Goal: Task Accomplishment & Management: Complete application form

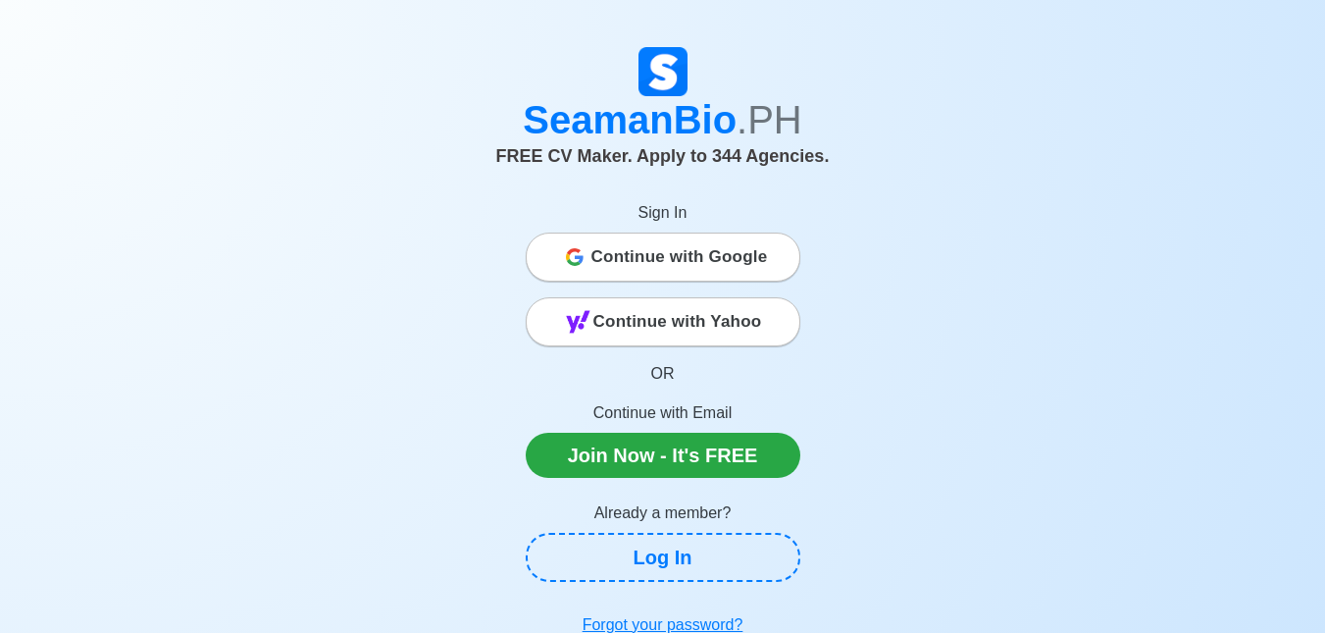
click at [758, 265] on span "Continue with Google" at bounding box center [679, 256] width 177 height 39
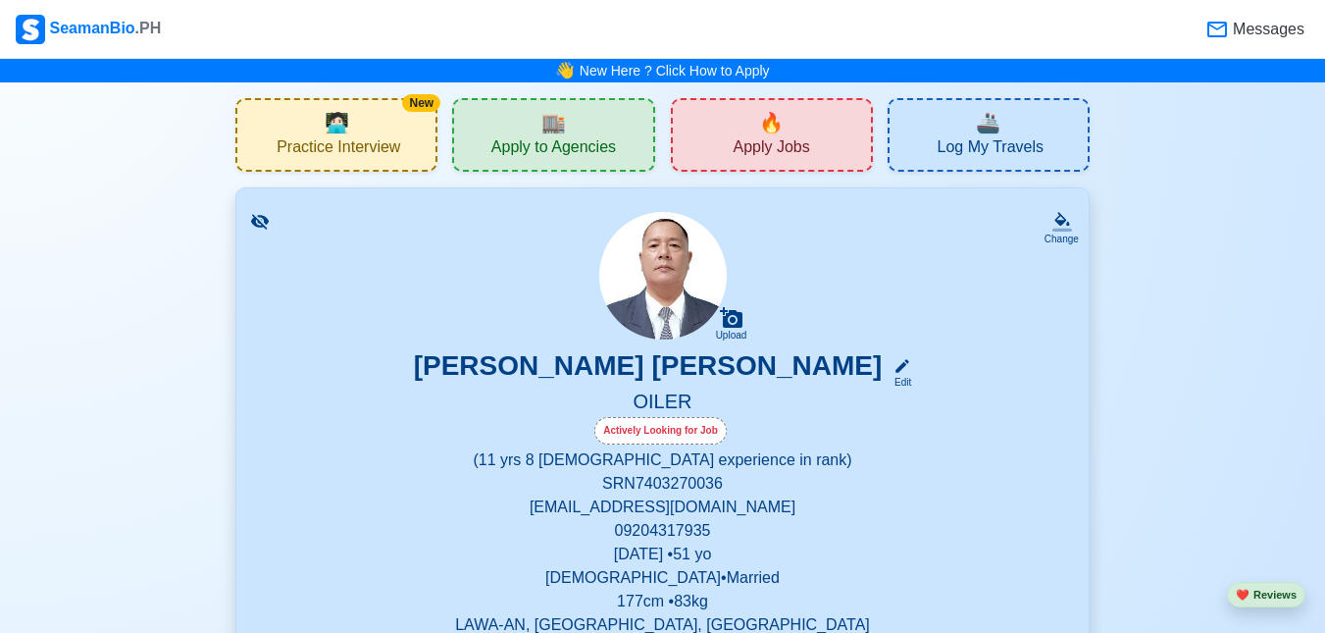
click at [831, 152] on div "🔥 Apply Jobs" at bounding box center [772, 135] width 202 height 74
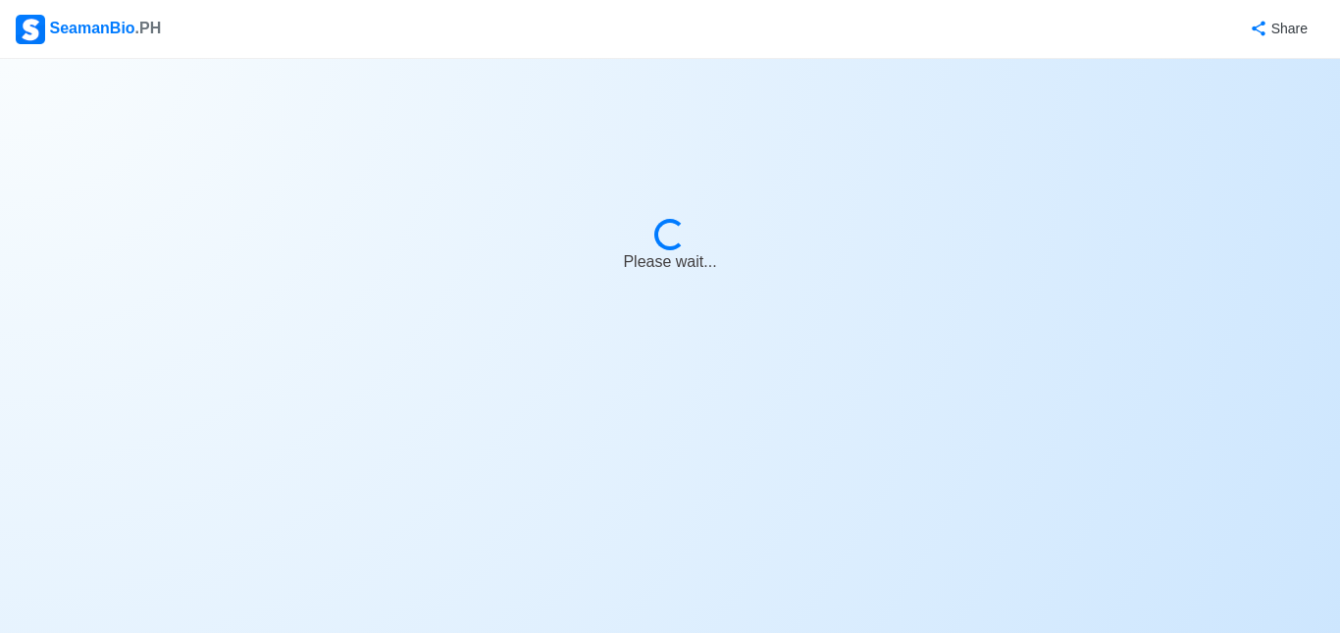
select select "Oiler"
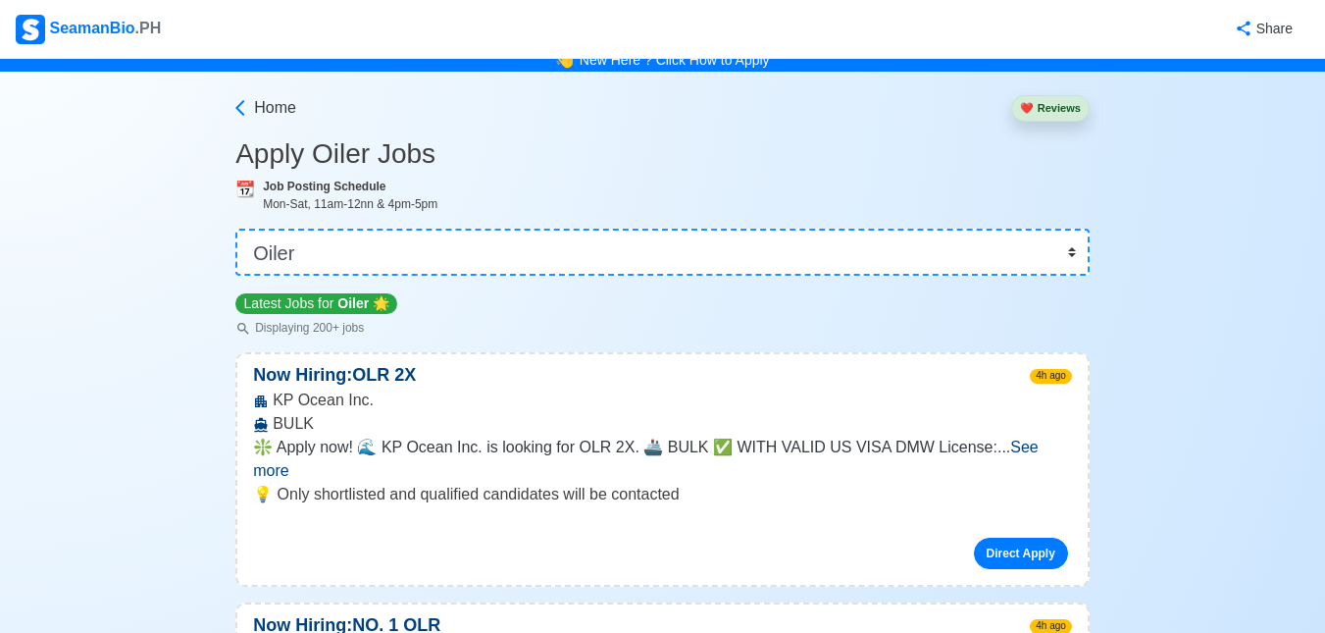
scroll to position [12, 0]
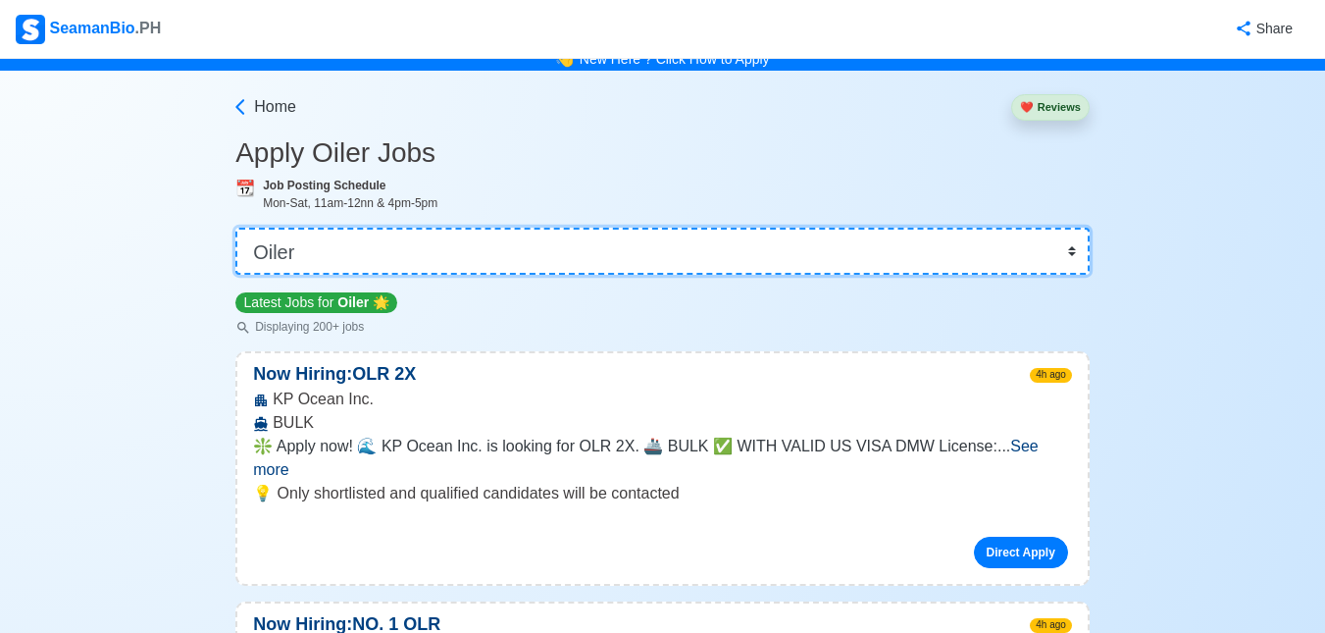
click at [1076, 261] on select "👉 Select Rank or Position Master Chief Officer 2nd Officer 3rd Officer Junior O…" at bounding box center [662, 251] width 854 height 47
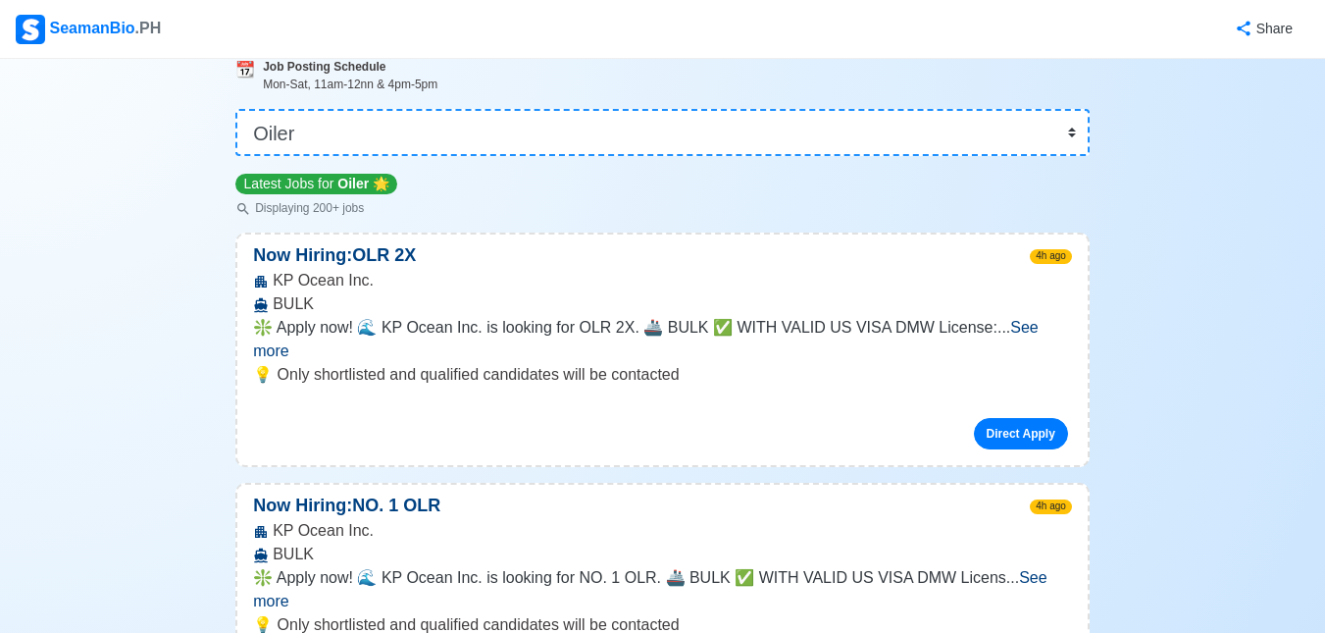
scroll to position [106, 0]
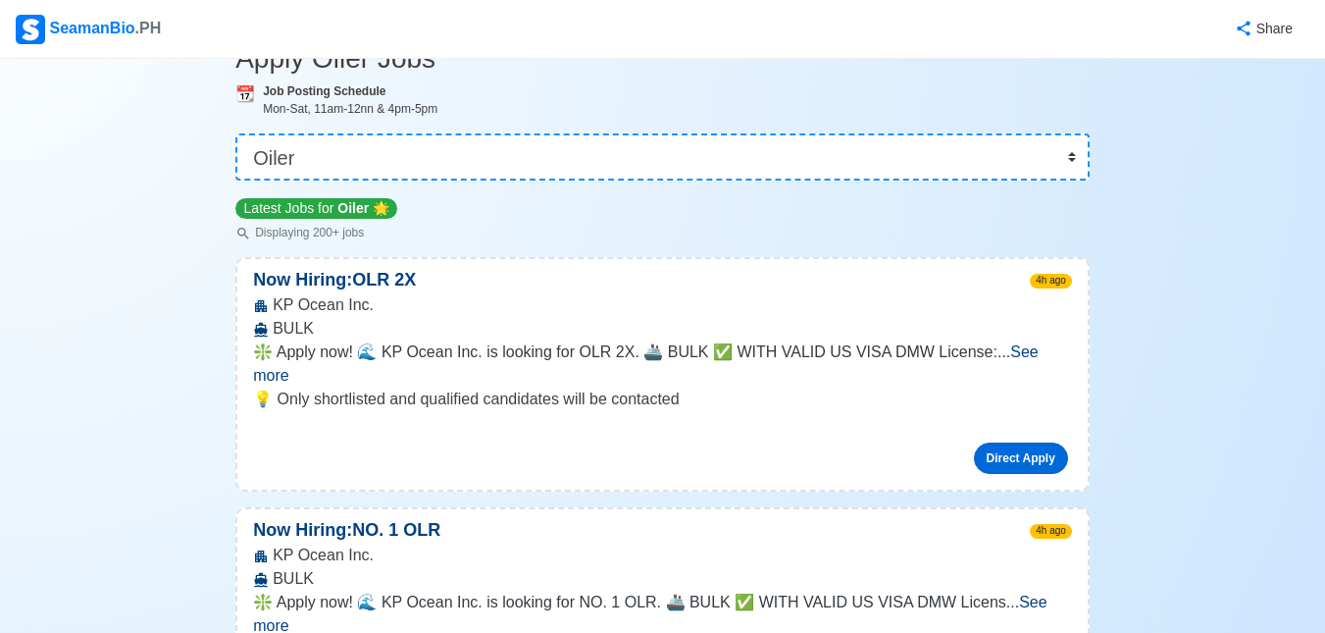
click at [1040, 442] on link "Direct Apply" at bounding box center [1021, 457] width 94 height 31
click at [1042, 442] on link "Direct Apply" at bounding box center [1021, 457] width 94 height 31
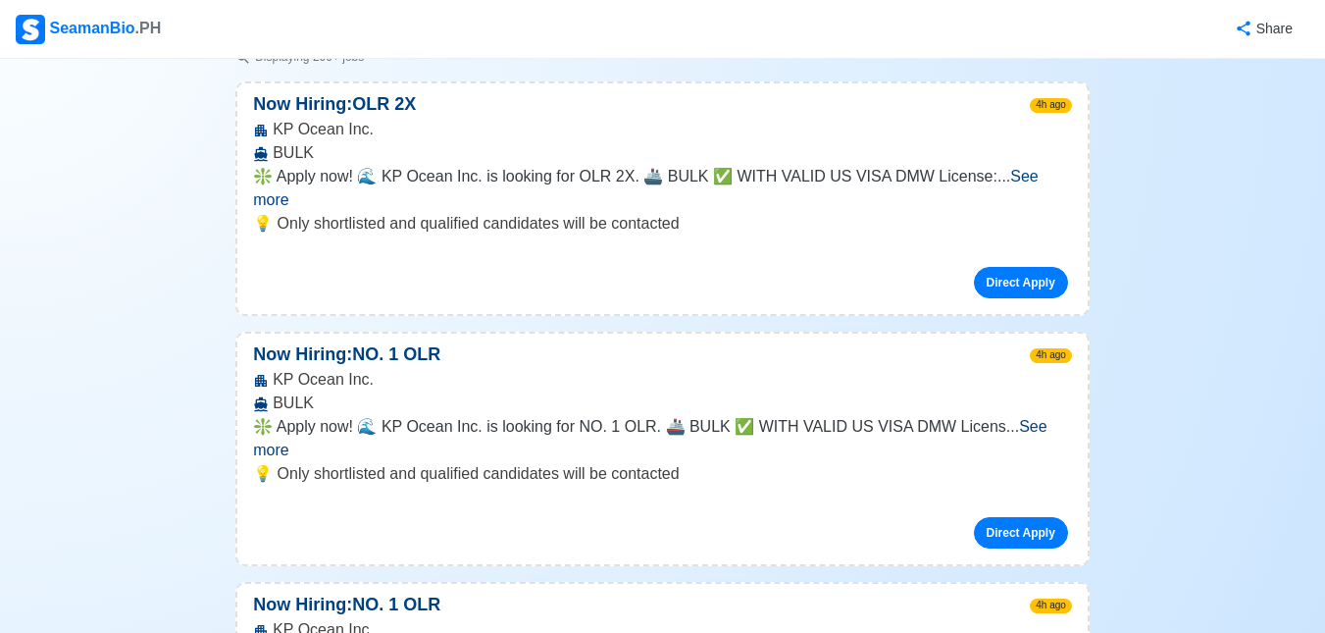
scroll to position [335, 0]
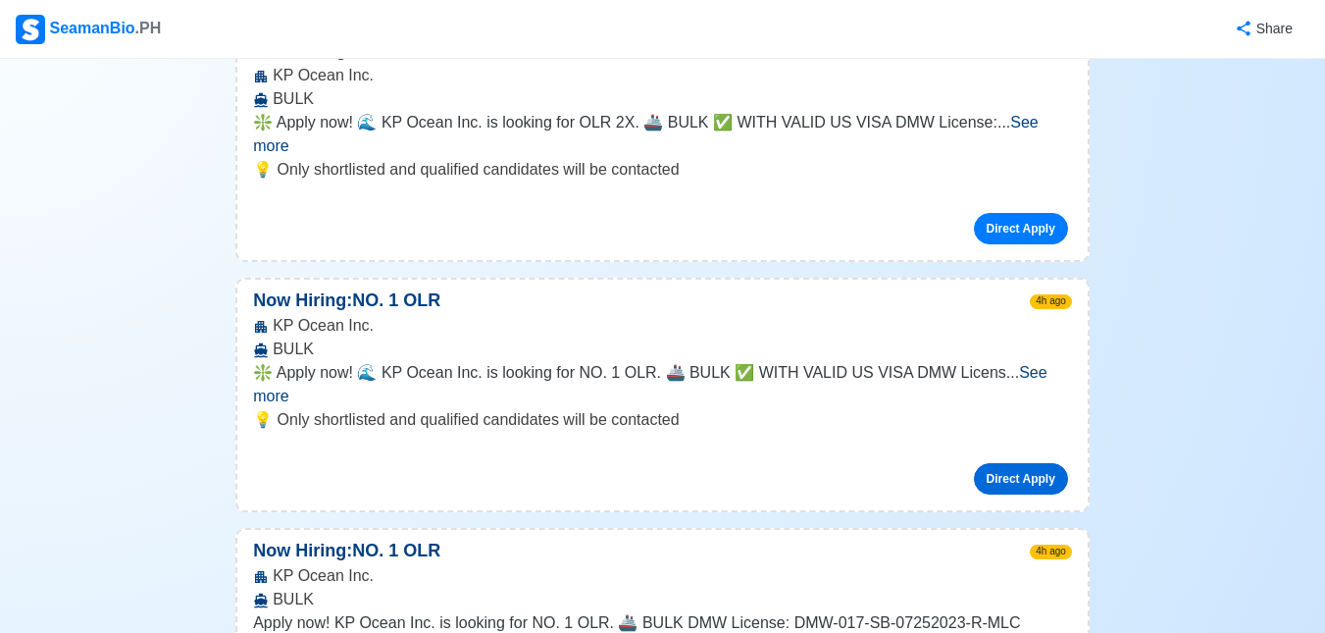
click at [1024, 463] on link "Direct Apply" at bounding box center [1021, 478] width 94 height 31
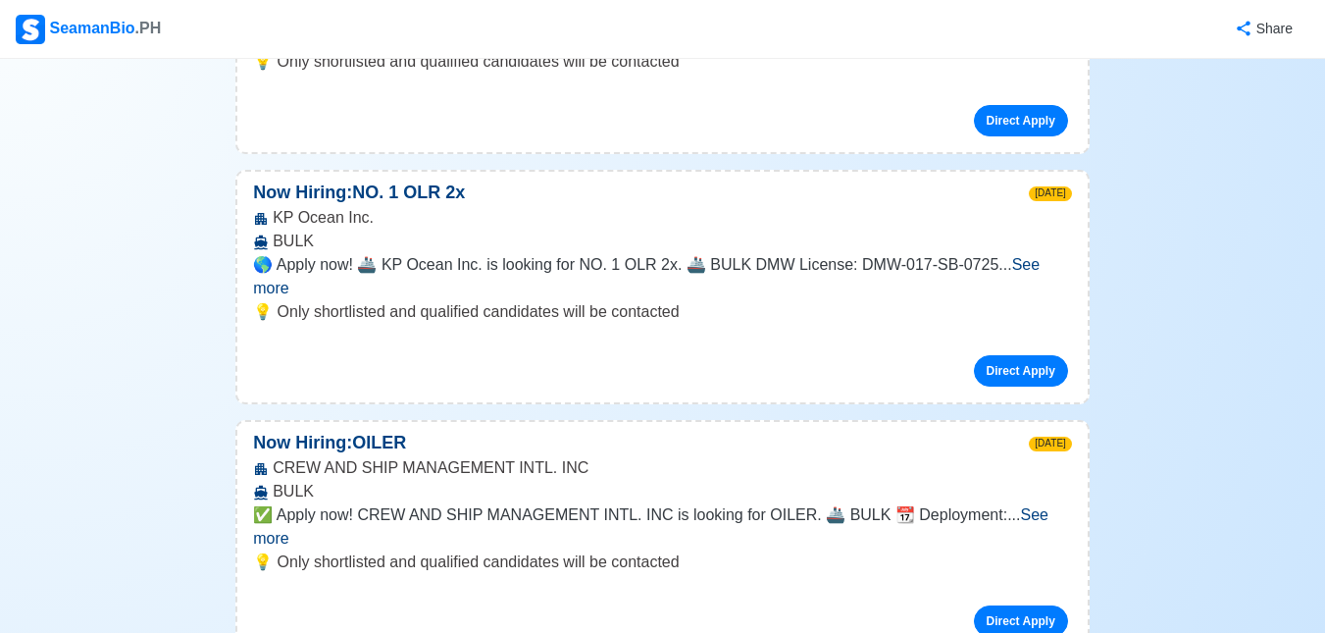
scroll to position [3208, 0]
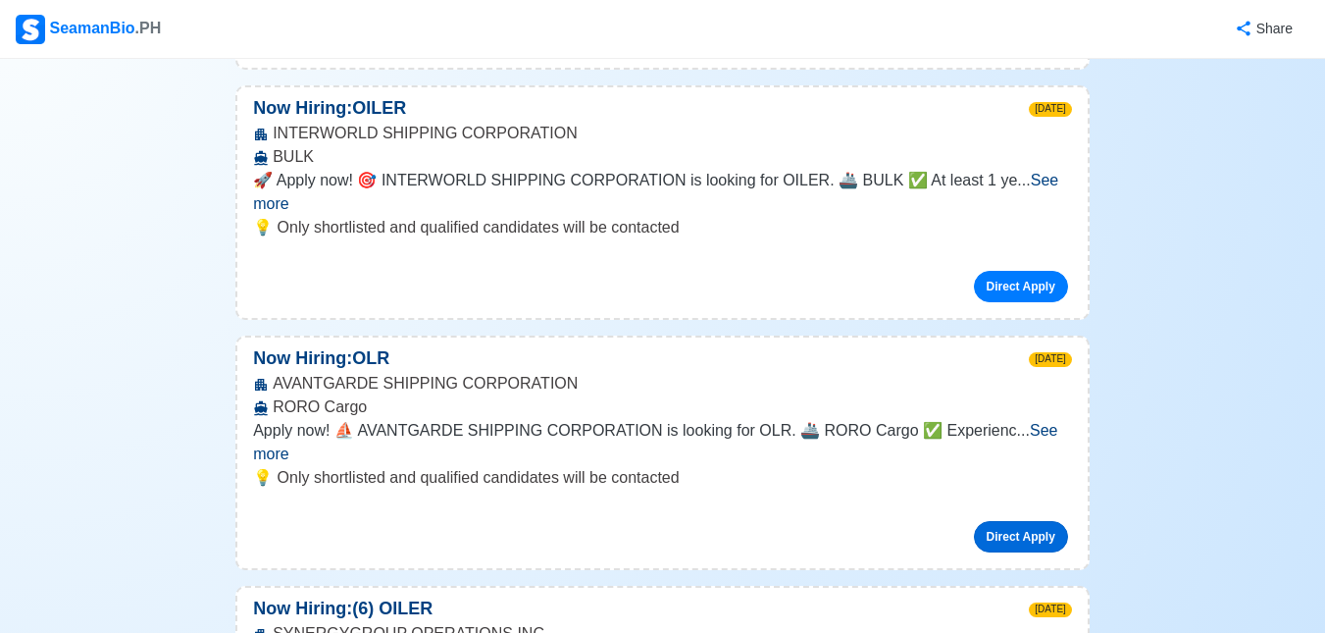
click at [991, 521] on link "Direct Apply" at bounding box center [1021, 536] width 94 height 31
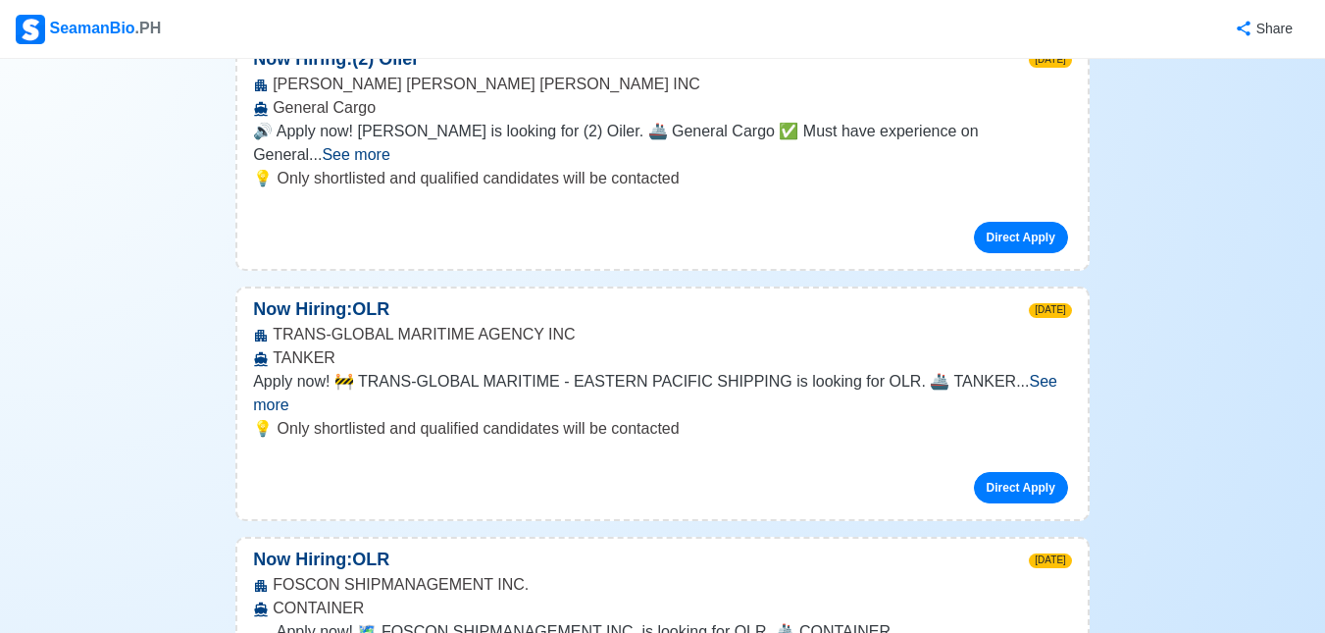
scroll to position [5444, 0]
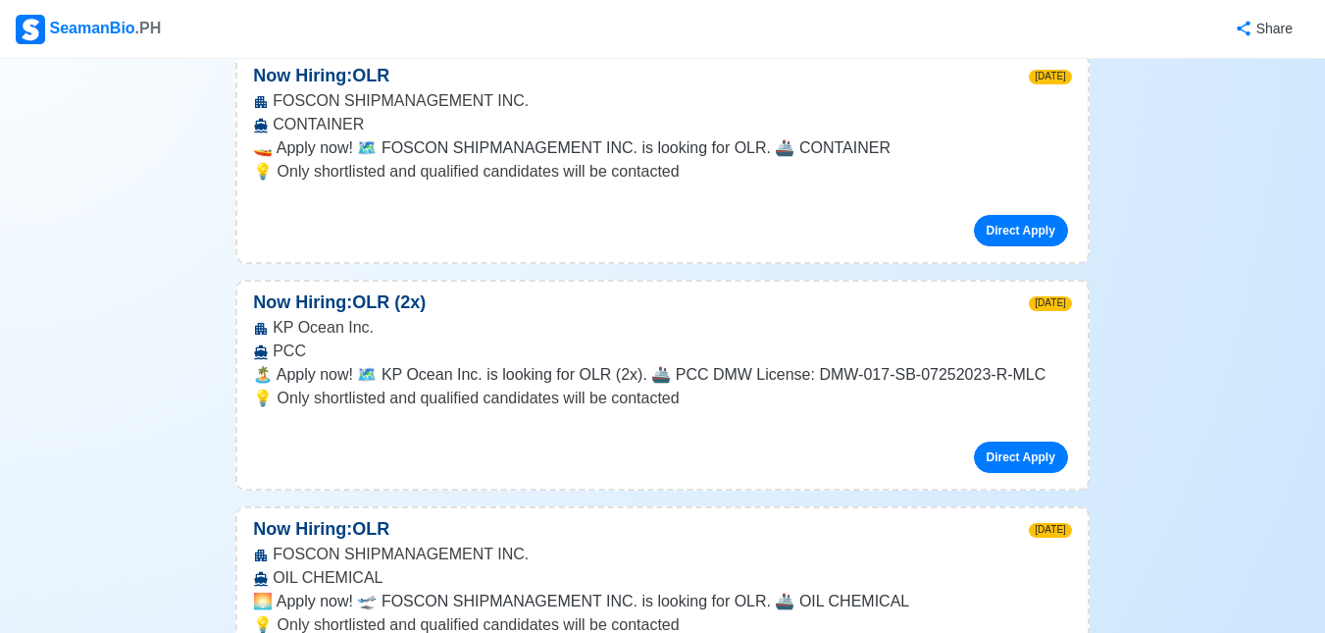
drag, startPoint x: 1197, startPoint y: 203, endPoint x: 1193, endPoint y: 293, distance: 90.3
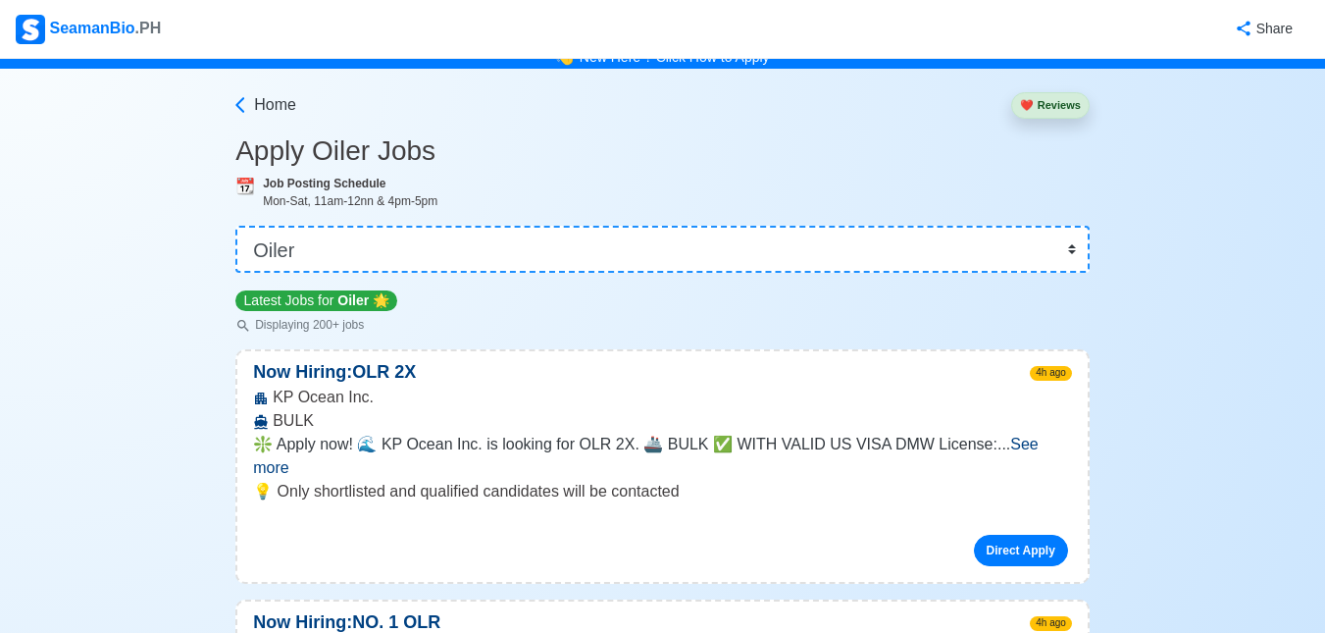
scroll to position [0, 0]
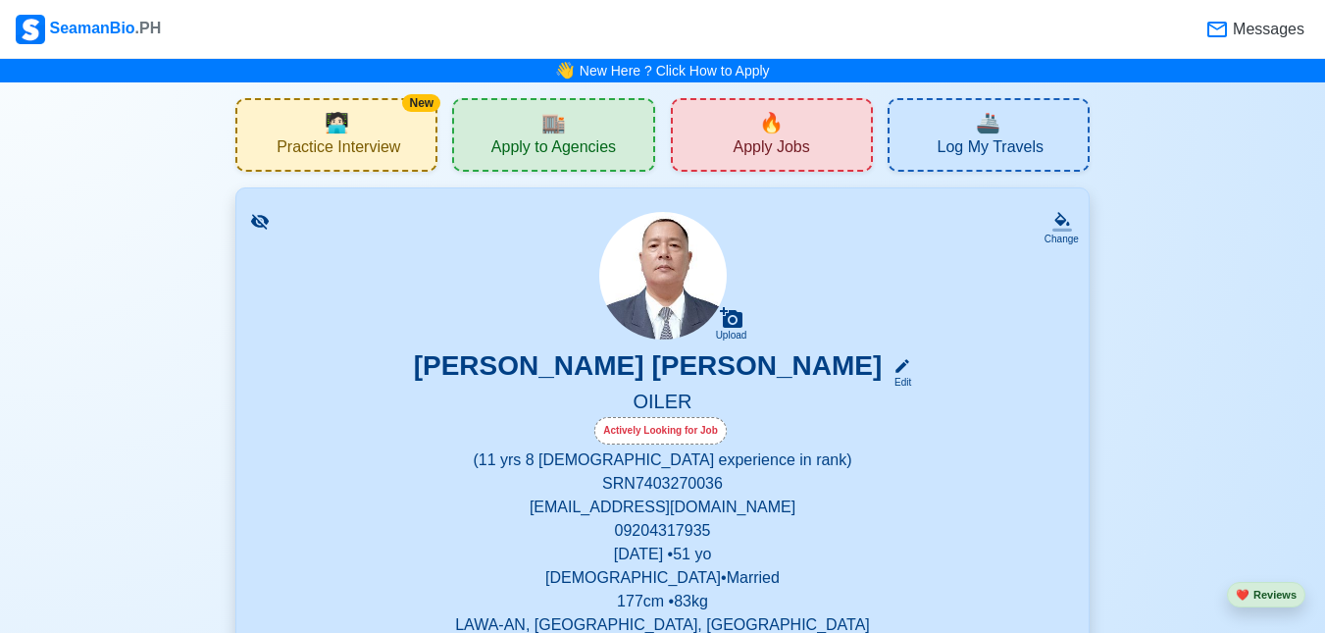
drag, startPoint x: 1233, startPoint y: 166, endPoint x: 1232, endPoint y: 206, distance: 40.2
click at [790, 127] on div "🔥 Apply Jobs" at bounding box center [772, 135] width 202 height 74
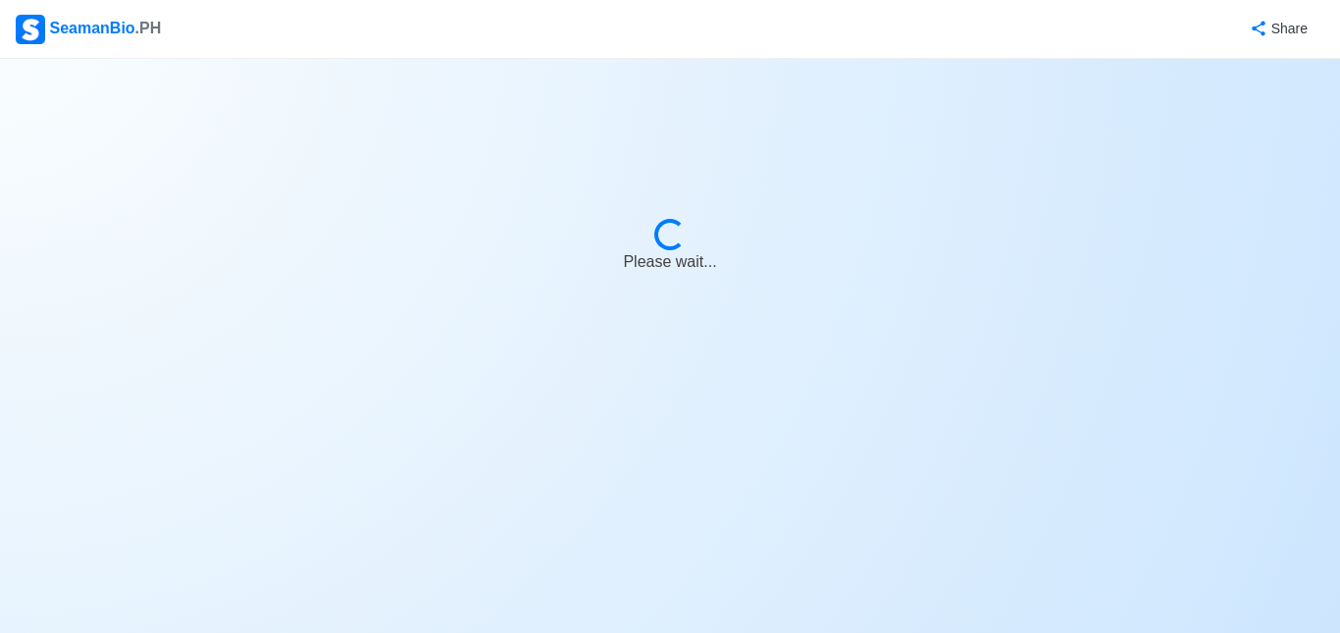
select select "Oiler"
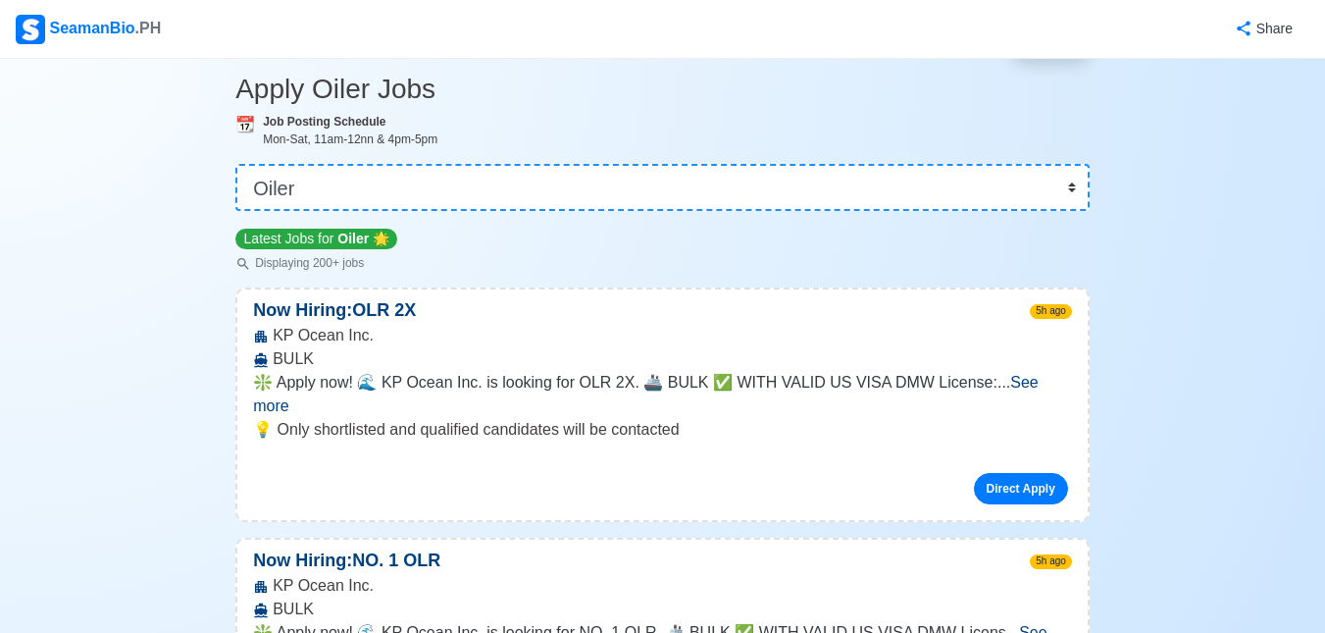
scroll to position [85, 0]
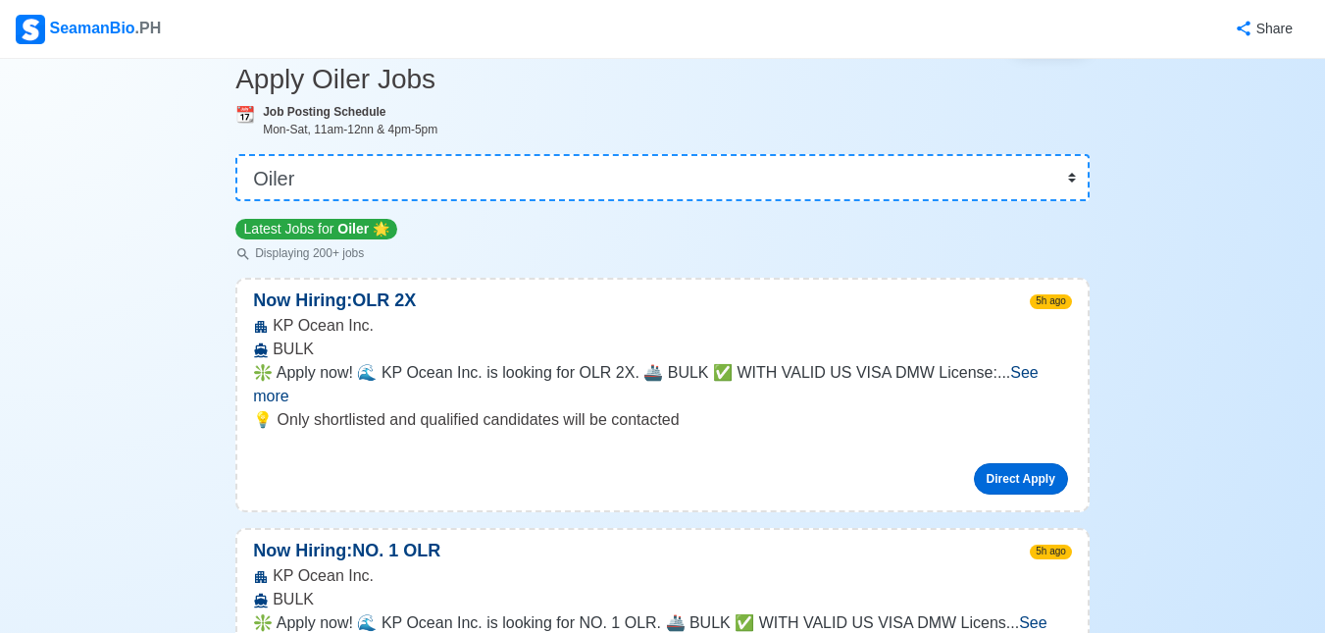
click at [1022, 463] on link "Direct Apply" at bounding box center [1021, 478] width 94 height 31
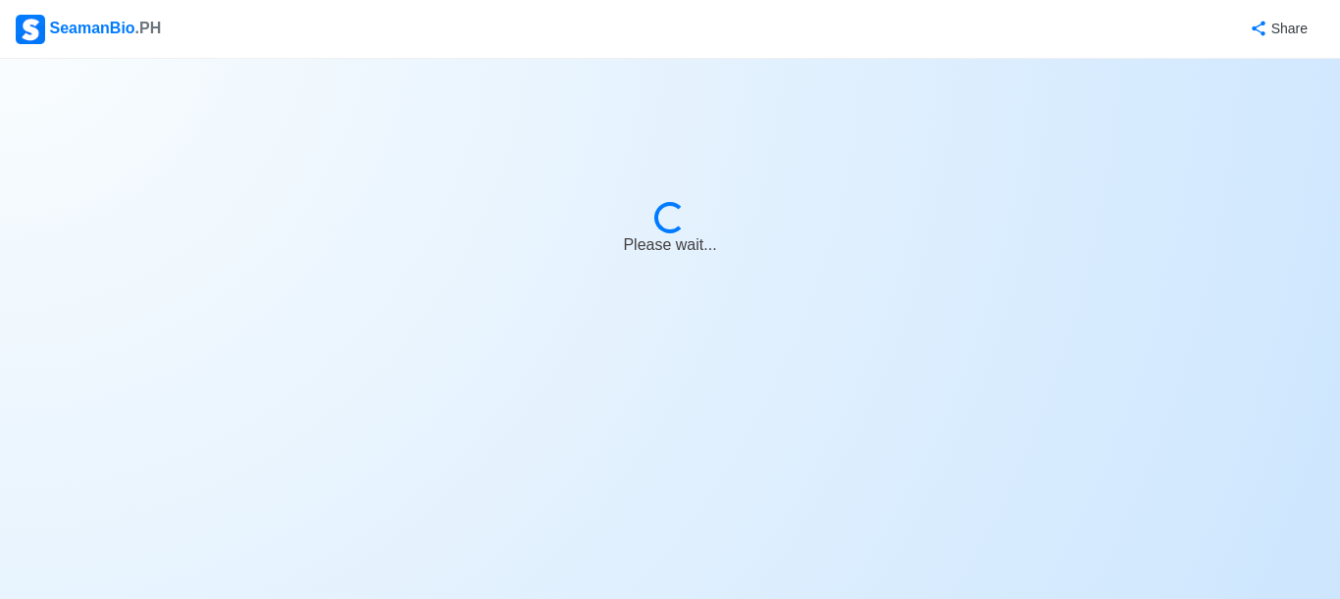
select select "Oiler"
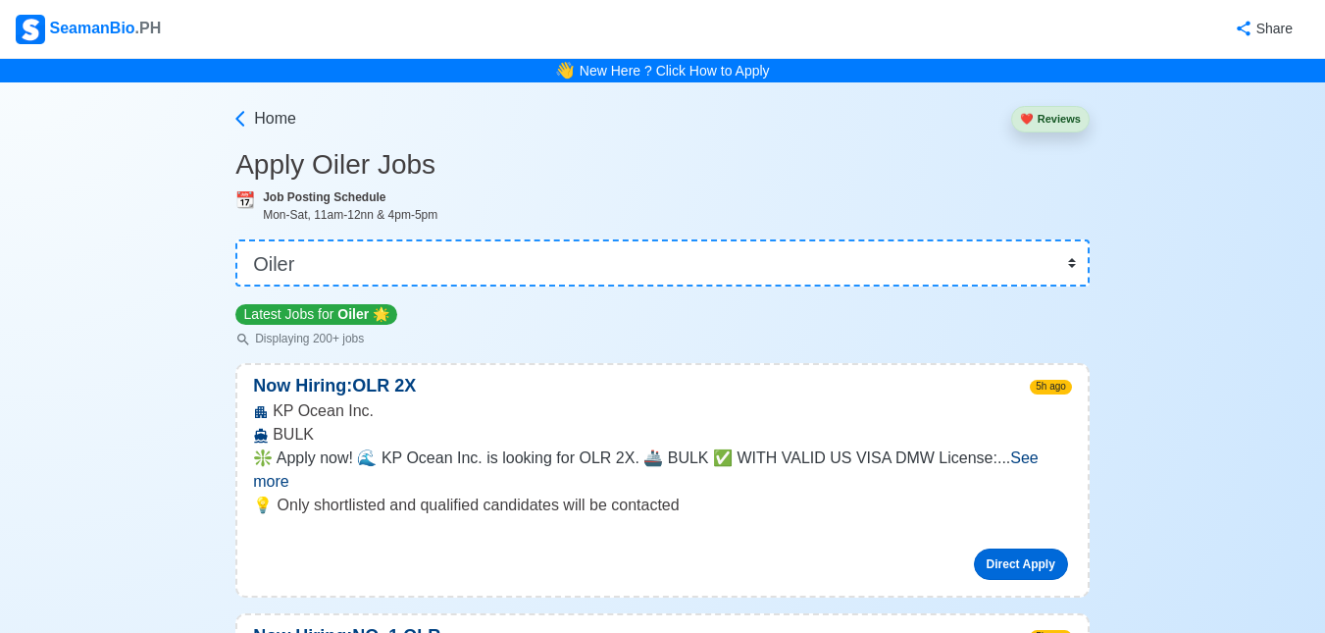
click at [1046, 548] on link "Direct Apply" at bounding box center [1021, 563] width 94 height 31
